Goal: Check status: Check status

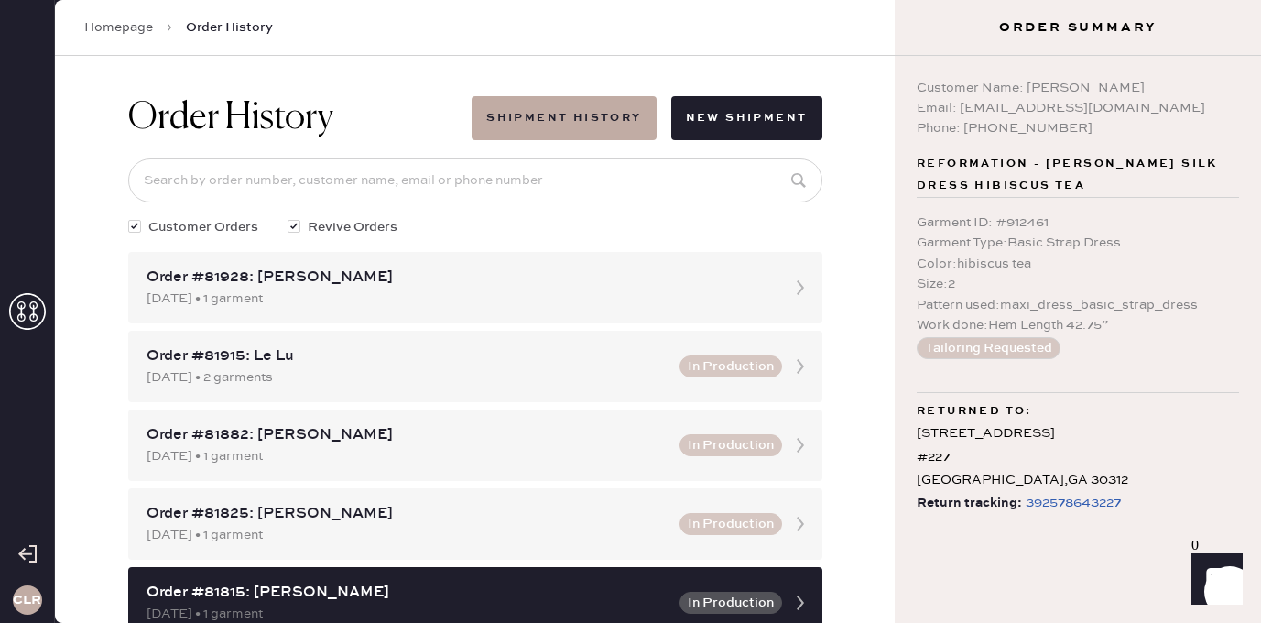
click at [17, 313] on icon at bounding box center [27, 311] width 37 height 37
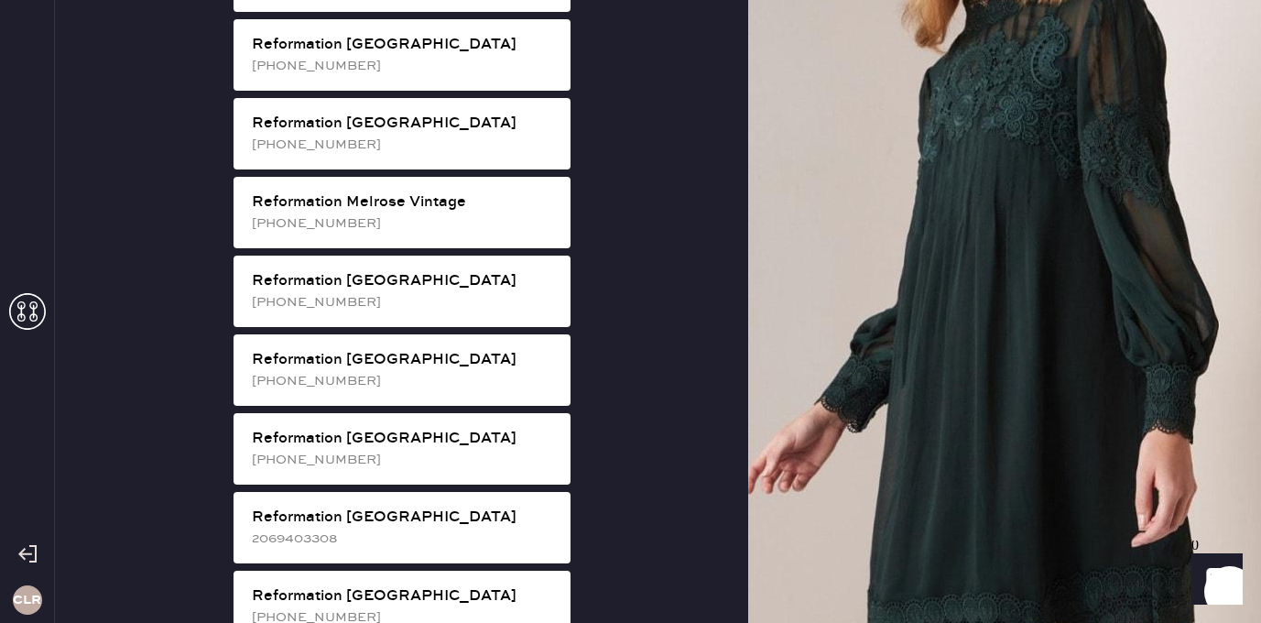
scroll to position [3413, 0]
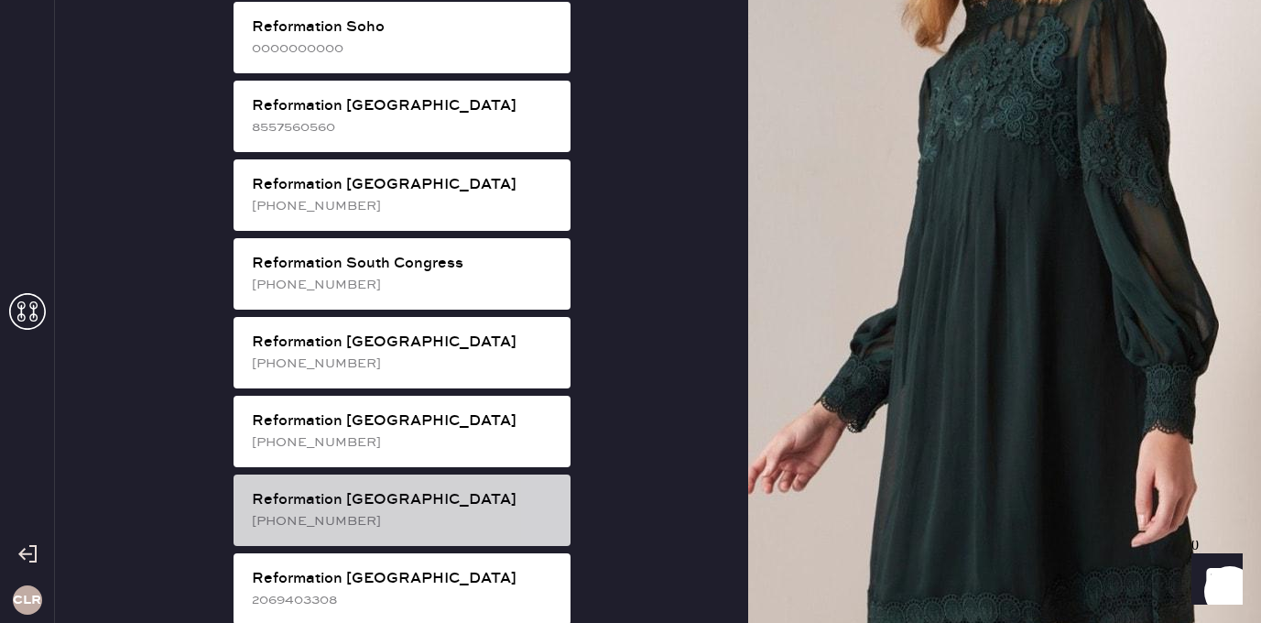
click at [435, 489] on div "Reformation [GEOGRAPHIC_DATA]" at bounding box center [404, 500] width 304 height 22
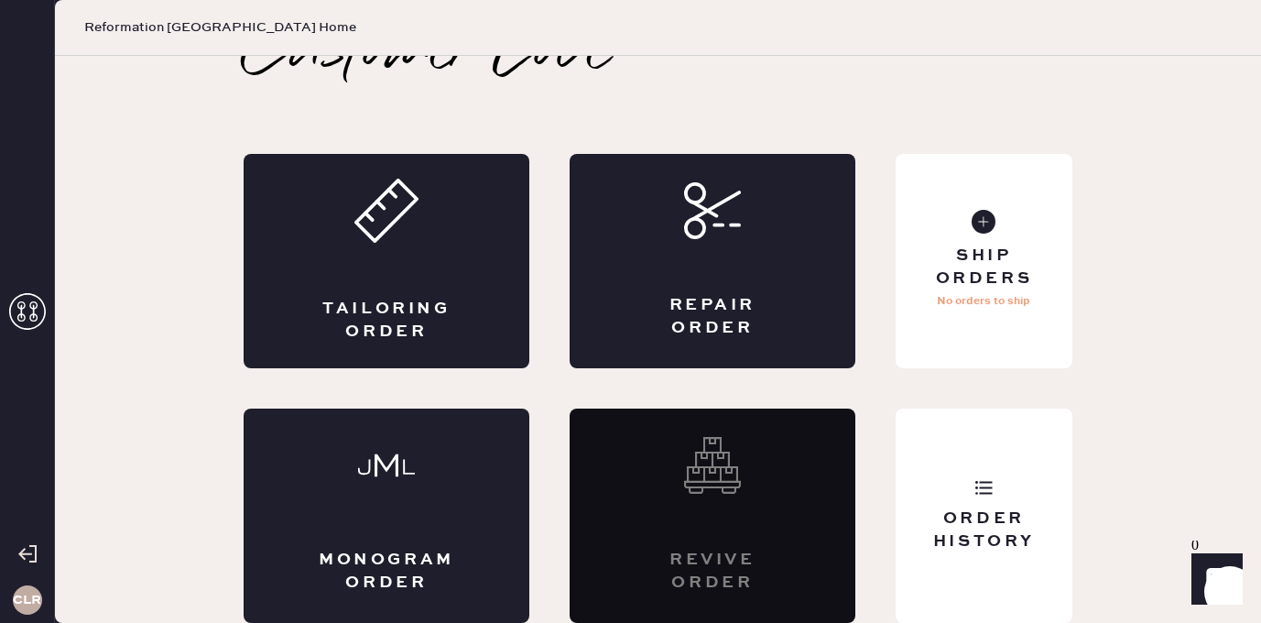
scroll to position [41, 0]
click at [960, 469] on div "Order History" at bounding box center [984, 516] width 177 height 214
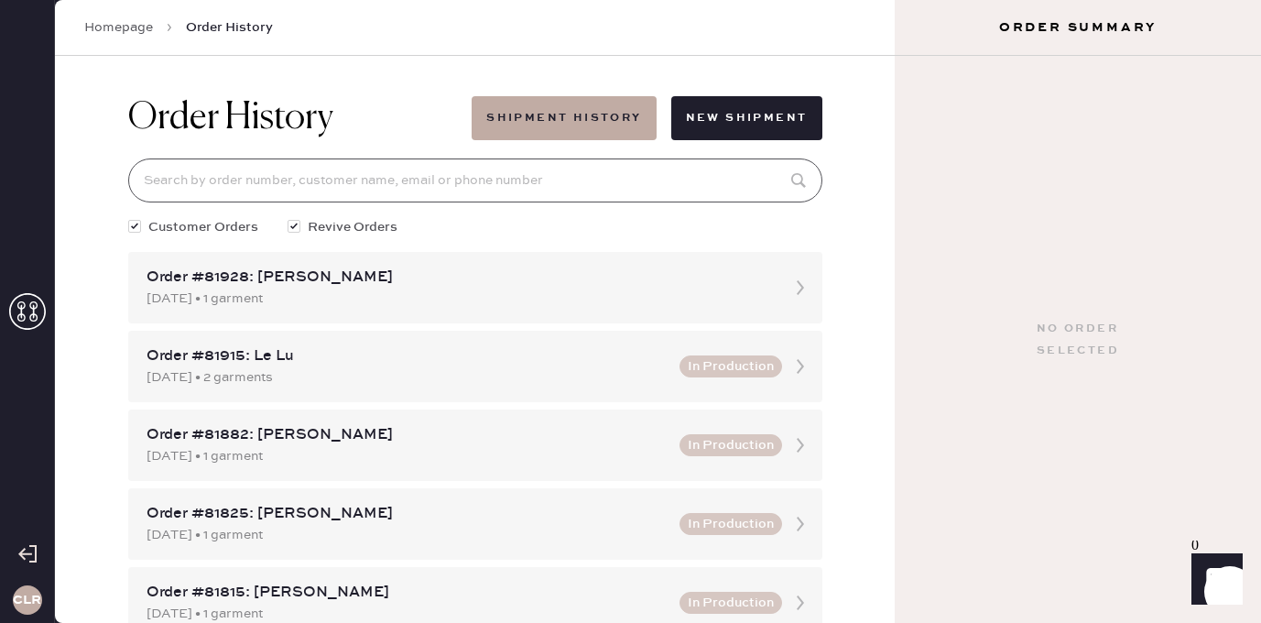
click at [496, 190] on input at bounding box center [475, 180] width 694 height 44
paste input "81421"
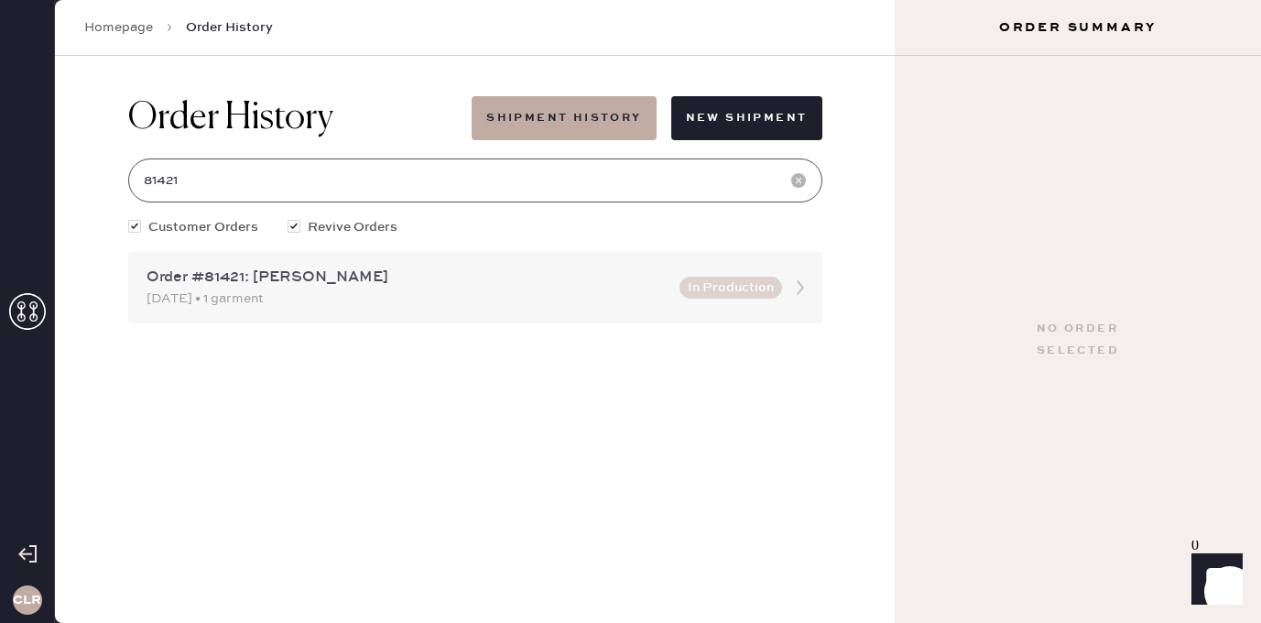
type input "81421"
click at [339, 276] on div "Order #81421: [PERSON_NAME]" at bounding box center [408, 278] width 522 height 22
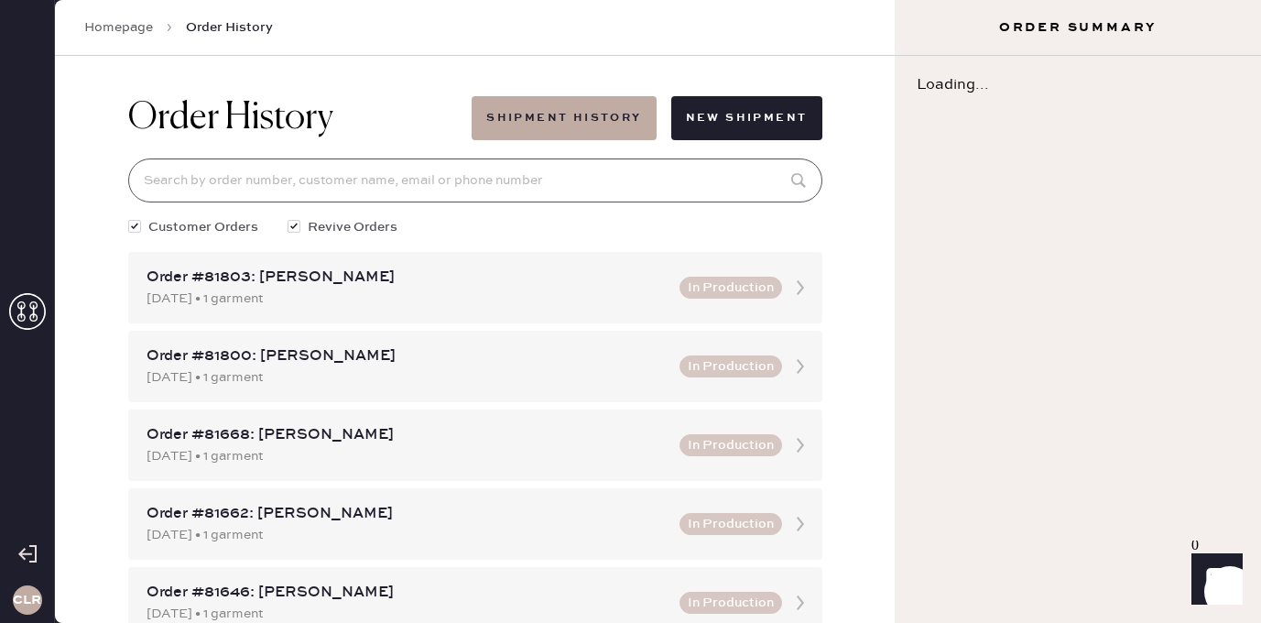
click at [367, 183] on input at bounding box center [475, 180] width 694 height 44
paste input "81421"
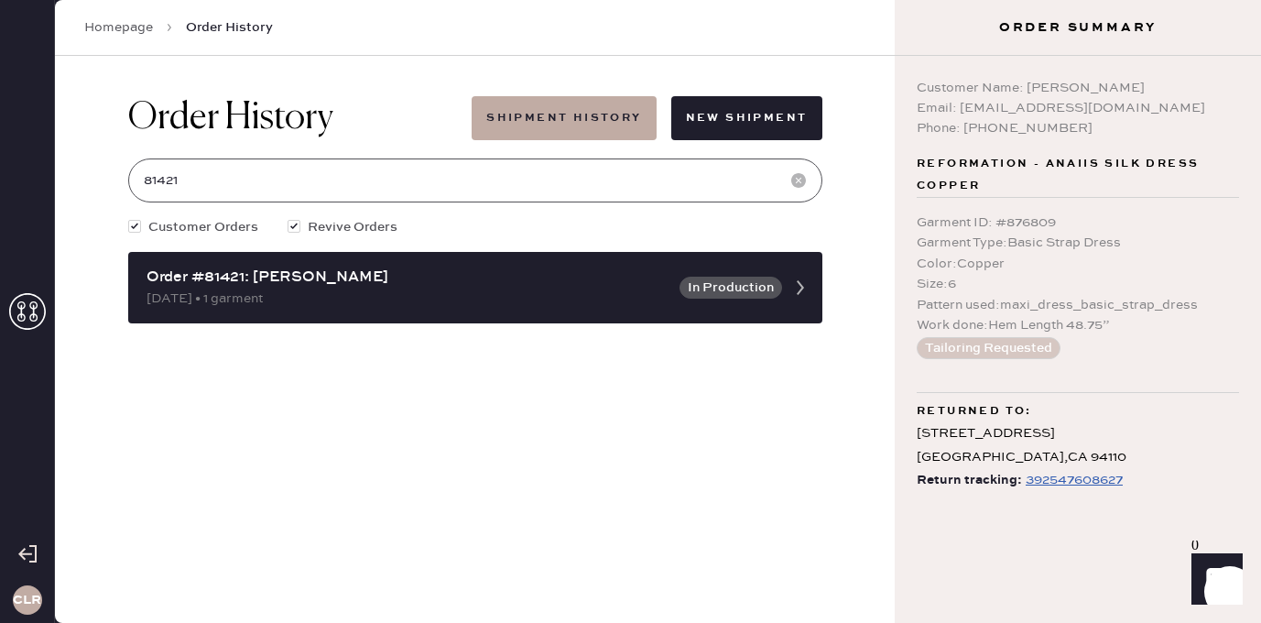
type input "81421"
click at [1063, 483] on div "392547608627" at bounding box center [1074, 480] width 97 height 22
click at [1076, 477] on div "392547608627" at bounding box center [1074, 480] width 97 height 22
